Goal: Task Accomplishment & Management: Manage account settings

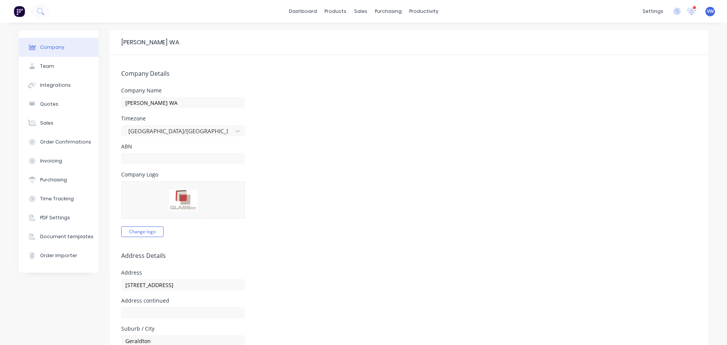
select select "AU"
click at [155, 159] on input "text" at bounding box center [183, 158] width 124 height 11
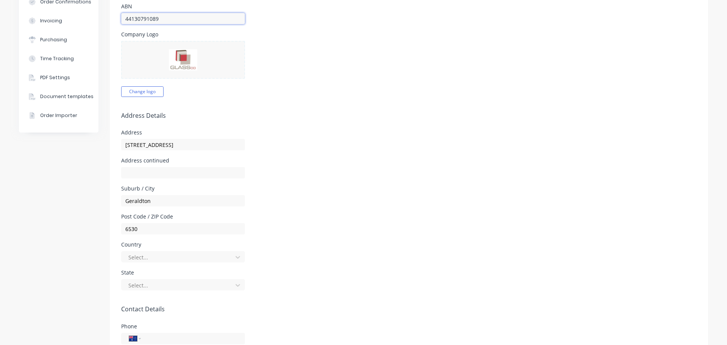
scroll to position [189, 0]
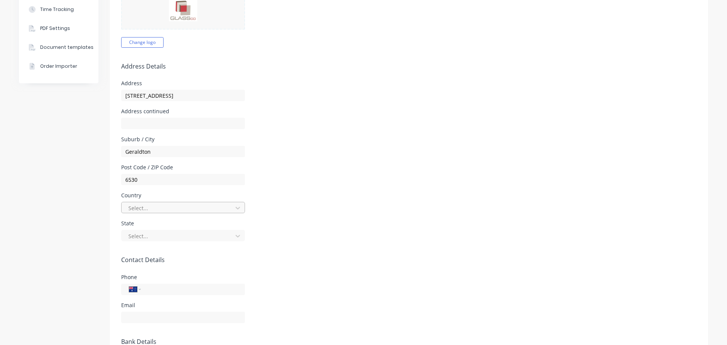
type input "44130791089"
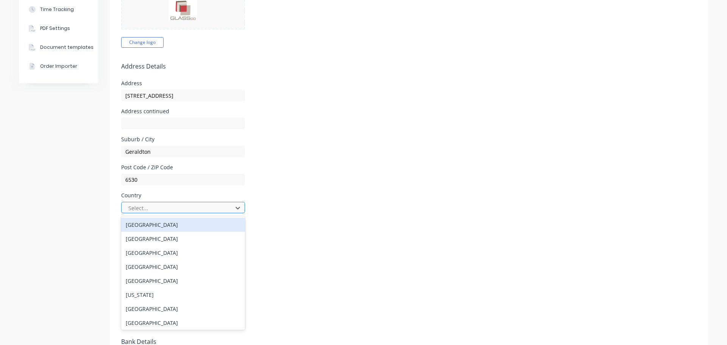
click at [183, 209] on div at bounding box center [178, 207] width 101 height 9
click at [147, 224] on div "[GEOGRAPHIC_DATA]" at bounding box center [183, 225] width 124 height 14
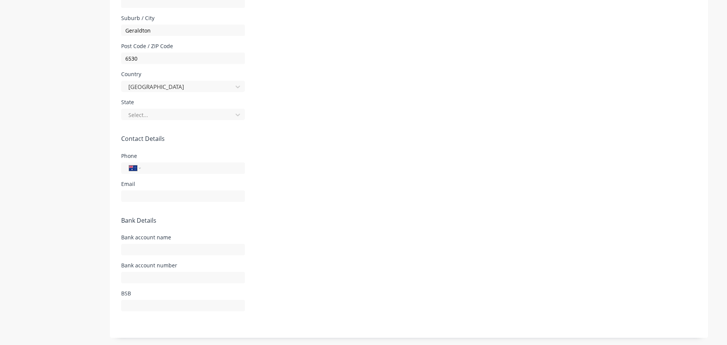
scroll to position [311, 0]
click at [153, 111] on div at bounding box center [178, 114] width 101 height 9
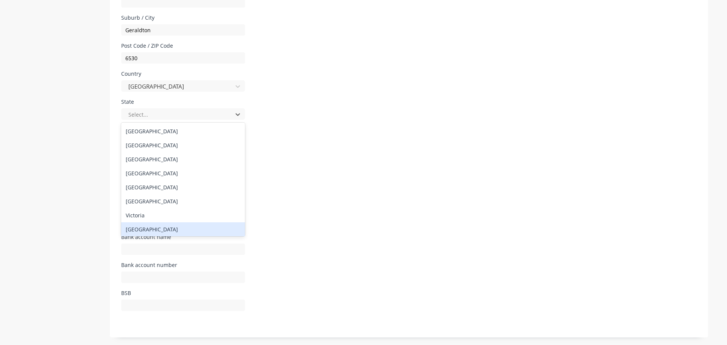
click at [147, 232] on div "[GEOGRAPHIC_DATA]" at bounding box center [183, 229] width 124 height 14
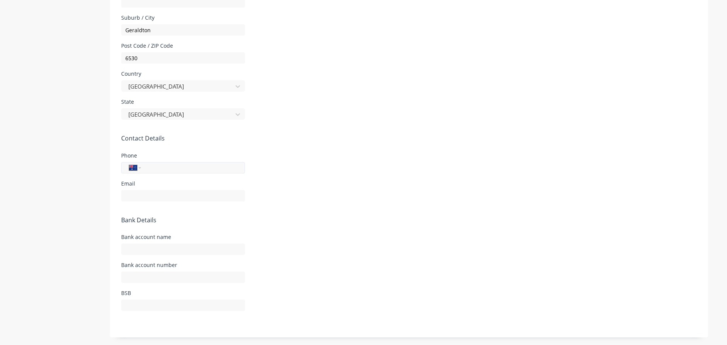
click at [159, 165] on input "tel" at bounding box center [191, 167] width 91 height 9
click at [148, 166] on input "0483 939 109" at bounding box center [191, 167] width 91 height 9
type input "4"
type input "6"
click at [136, 166] on select "International [GEOGRAPHIC_DATA] [GEOGRAPHIC_DATA] [GEOGRAPHIC_DATA] [GEOGRAPHIC…" at bounding box center [134, 167] width 11 height 11
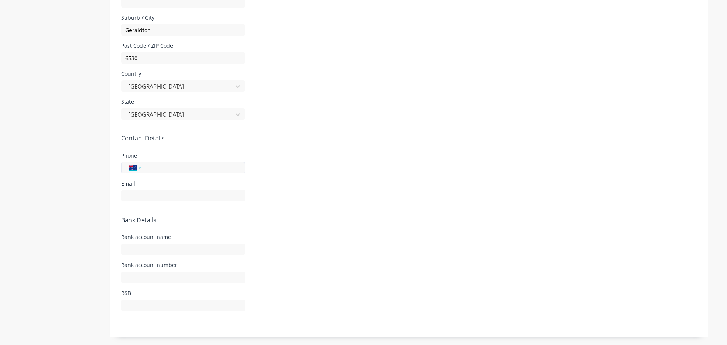
click at [135, 166] on select "International [GEOGRAPHIC_DATA] [GEOGRAPHIC_DATA] [GEOGRAPHIC_DATA] [GEOGRAPHIC…" at bounding box center [134, 167] width 11 height 11
click at [153, 167] on input "tel" at bounding box center [191, 167] width 91 height 9
type input "0"
click at [180, 167] on input "418939109" at bounding box center [191, 167] width 91 height 9
type input "418939109"
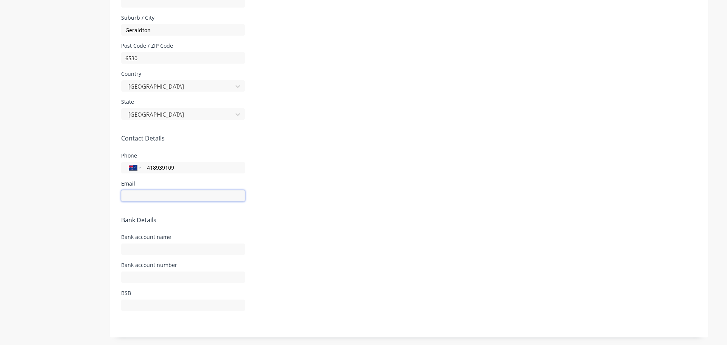
click at [161, 197] on input "text" at bounding box center [183, 195] width 124 height 11
type input "[EMAIL_ADDRESS][DOMAIN_NAME]"
click at [134, 252] on input "text" at bounding box center [183, 248] width 124 height 11
type input "Glass Co WA"
click at [178, 278] on input "text" at bounding box center [183, 276] width 124 height 11
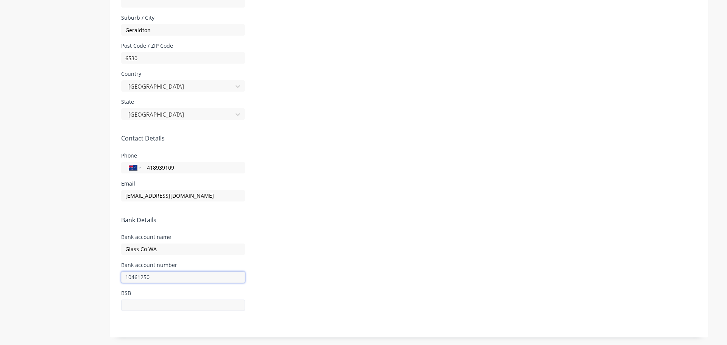
type input "10461250"
click at [151, 305] on input "text" at bounding box center [183, 304] width 124 height 11
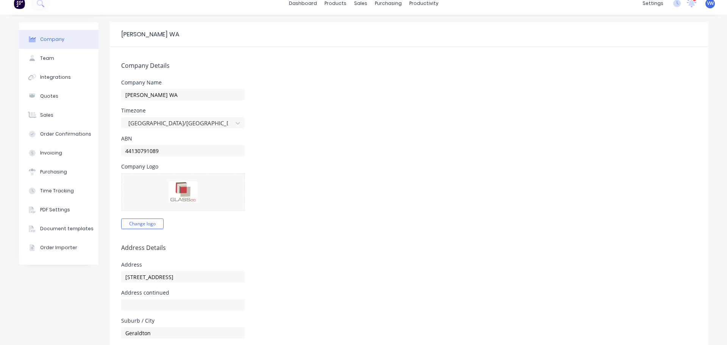
scroll to position [0, 0]
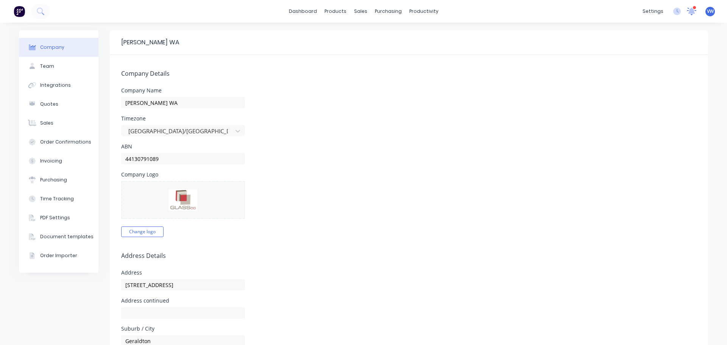
type input "066512"
click at [690, 11] on icon at bounding box center [691, 11] width 10 height 8
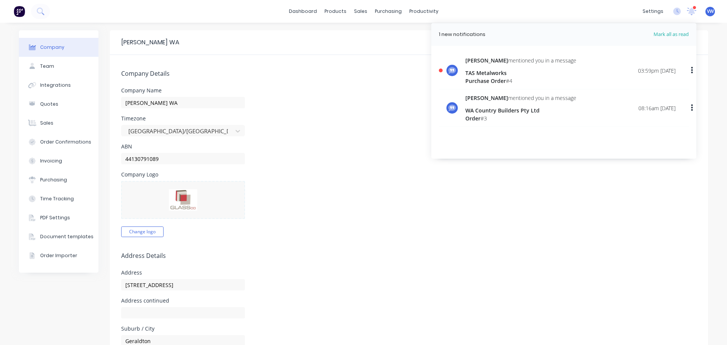
drag, startPoint x: 423, startPoint y: 237, endPoint x: 375, endPoint y: 146, distance: 103.1
click at [423, 237] on form "Company Details Company Name [PERSON_NAME] [GEOGRAPHIC_DATA] Timezone [GEOGRAPH…" at bounding box center [409, 351] width 598 height 593
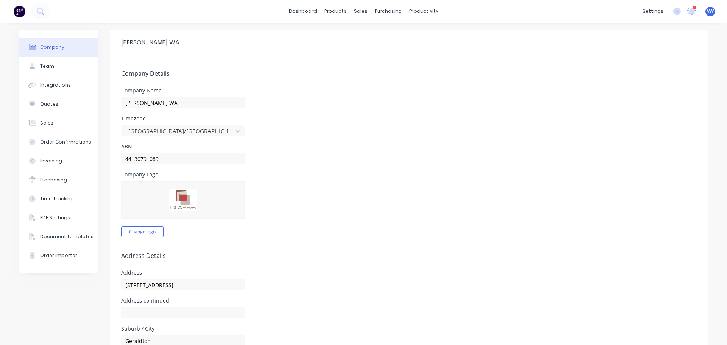
click at [302, 128] on div "Timezone [GEOGRAPHIC_DATA]/[GEOGRAPHIC_DATA]" at bounding box center [408, 126] width 575 height 20
click at [186, 203] on img at bounding box center [183, 199] width 28 height 21
click at [132, 231] on button "Change logo" at bounding box center [142, 231] width 42 height 11
click at [44, 66] on div "Team" at bounding box center [47, 66] width 14 height 7
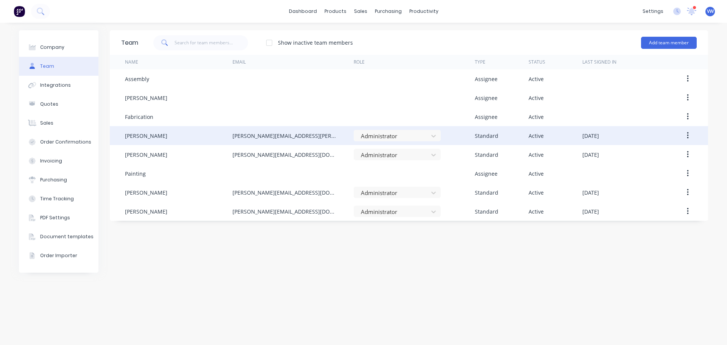
click at [689, 135] on button "button" at bounding box center [688, 136] width 18 height 14
click at [635, 186] on div "Delete" at bounding box center [660, 185] width 58 height 11
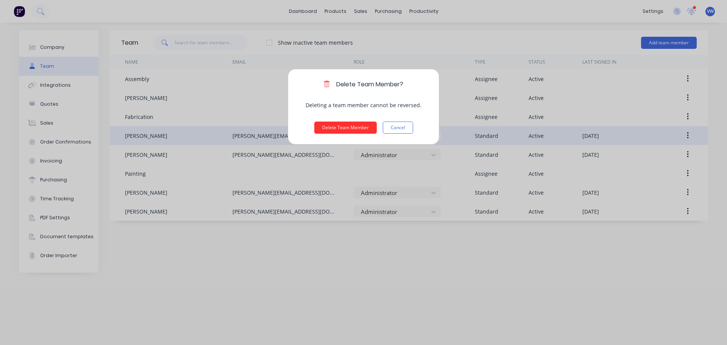
click at [344, 123] on button "Delete Team Member" at bounding box center [345, 127] width 62 height 12
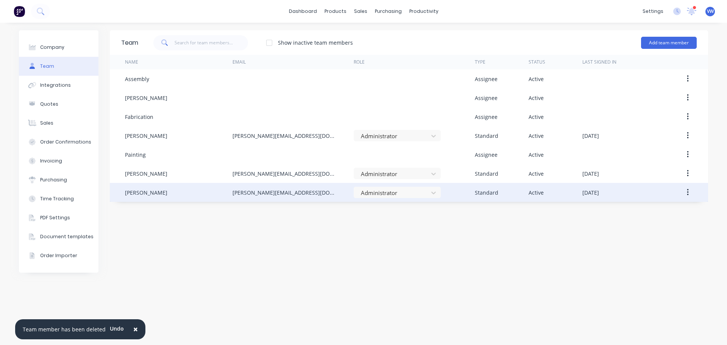
click at [684, 193] on button "button" at bounding box center [688, 192] width 18 height 14
click at [638, 212] on div "Edit" at bounding box center [660, 212] width 58 height 11
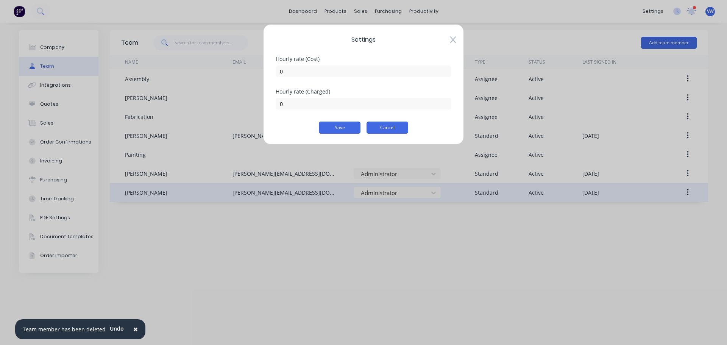
click at [380, 127] on button "Cancel" at bounding box center [387, 127] width 42 height 12
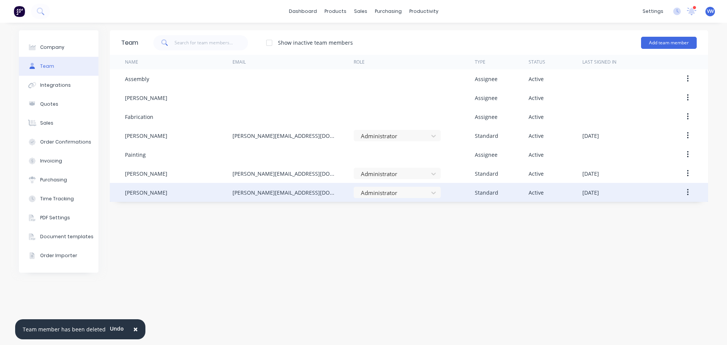
click at [687, 194] on icon "button" at bounding box center [687, 192] width 2 height 7
click at [633, 211] on div "Edit" at bounding box center [660, 212] width 58 height 11
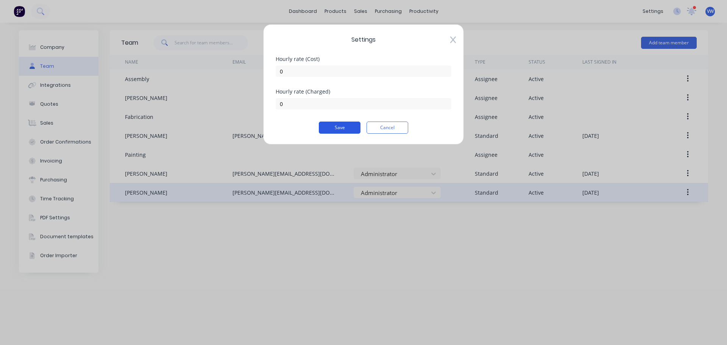
click at [337, 128] on button "Save" at bounding box center [340, 127] width 42 height 12
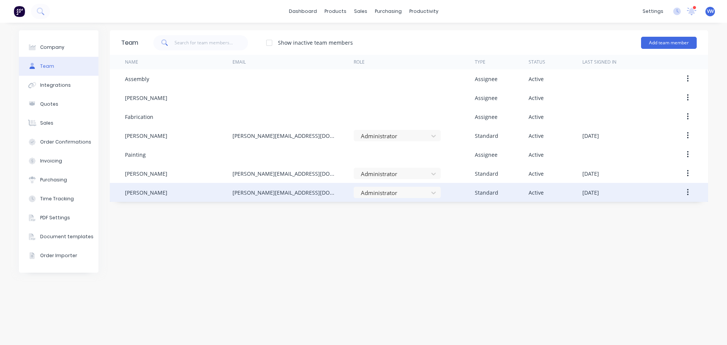
click at [143, 191] on div "[PERSON_NAME]" at bounding box center [146, 192] width 42 height 8
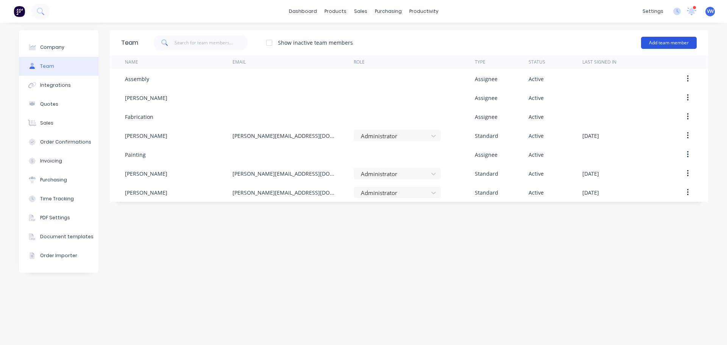
click at [652, 39] on button "Add team member" at bounding box center [669, 43] width 56 height 12
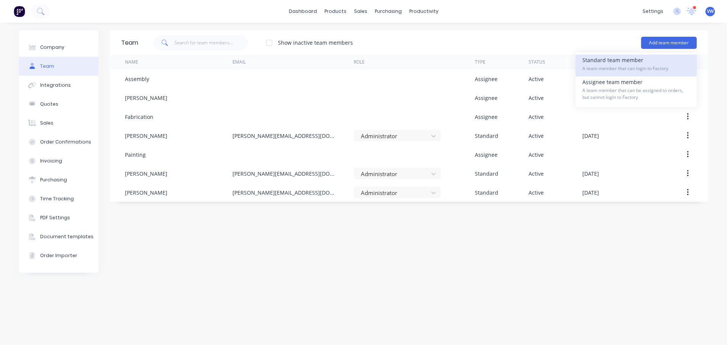
click at [591, 66] on span "A team member that can login to Factory" at bounding box center [635, 68] width 107 height 7
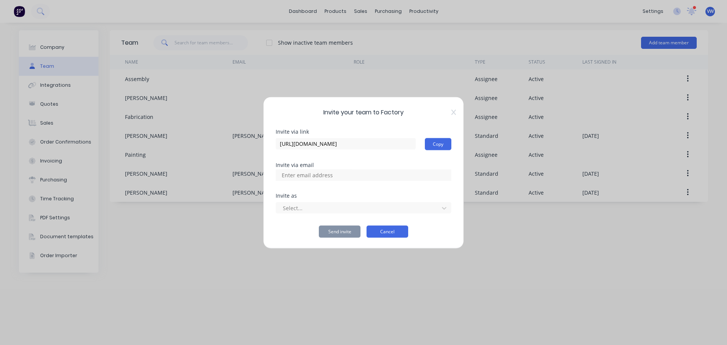
click at [383, 229] on button "Cancel" at bounding box center [387, 231] width 42 height 12
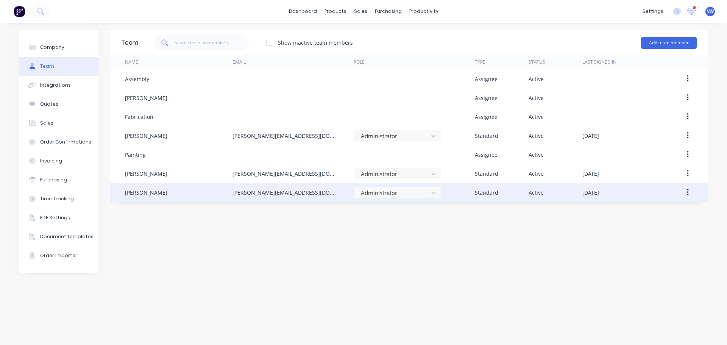
click at [686, 189] on icon "button" at bounding box center [687, 192] width 2 height 8
click at [634, 212] on div "Edit" at bounding box center [660, 212] width 58 height 11
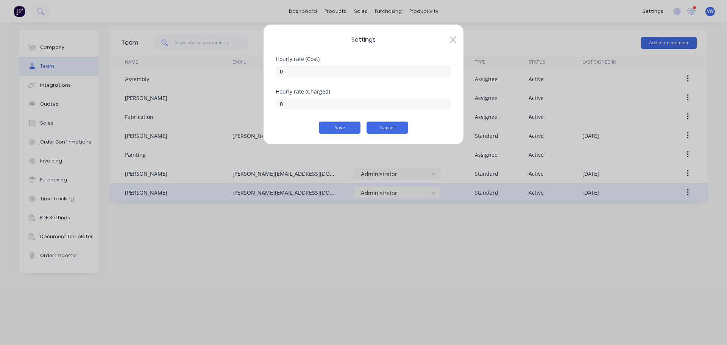
click at [383, 126] on button "Cancel" at bounding box center [387, 127] width 42 height 12
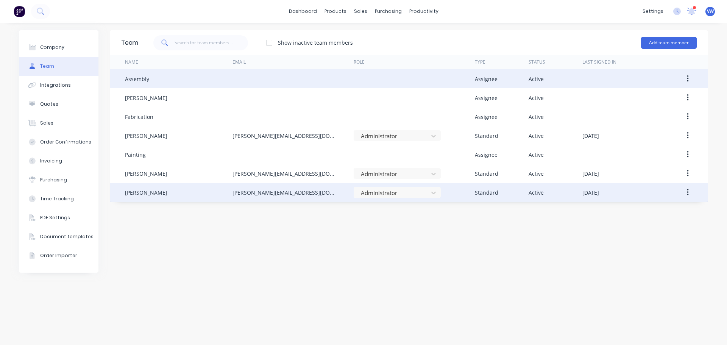
click at [156, 77] on div "Assembly" at bounding box center [178, 78] width 107 height 19
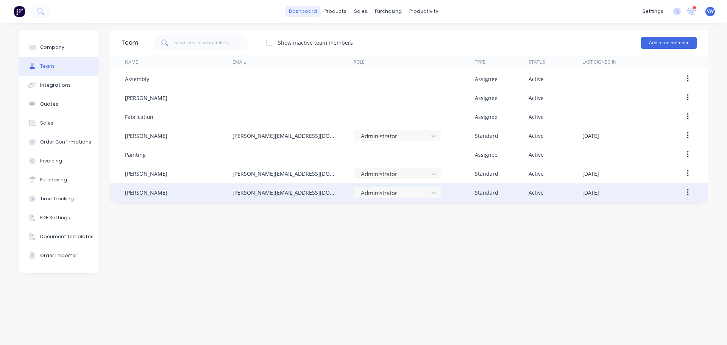
click at [308, 11] on link "dashboard" at bounding box center [303, 11] width 36 height 11
